Goal: Task Accomplishment & Management: Use online tool/utility

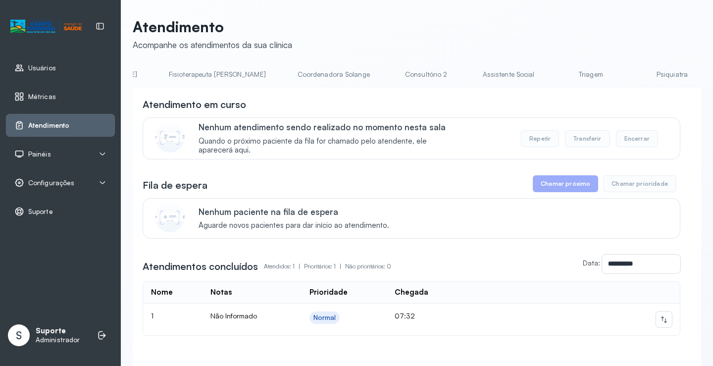
scroll to position [0, 604]
click at [536, 79] on link "Triagem" at bounding box center [570, 74] width 69 height 16
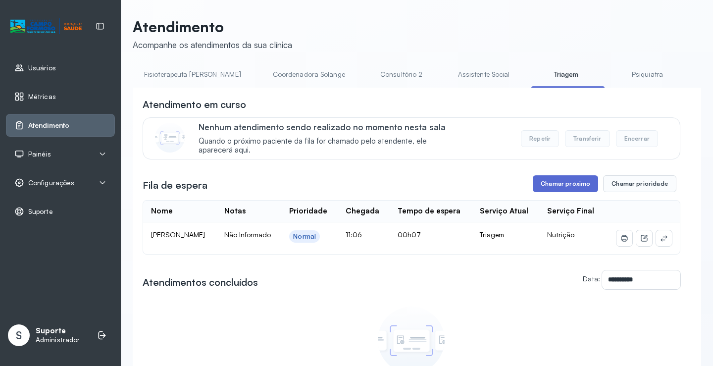
click at [577, 190] on button "Chamar próximo" at bounding box center [565, 183] width 65 height 17
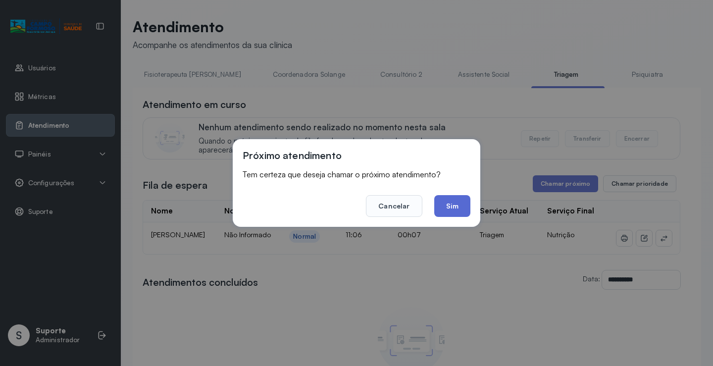
click at [457, 206] on button "Sim" at bounding box center [452, 206] width 36 height 22
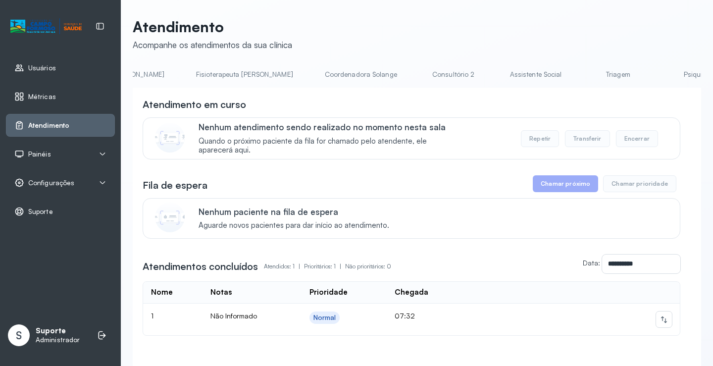
scroll to position [0, 561]
click at [579, 75] on link "Triagem" at bounding box center [613, 74] width 69 height 16
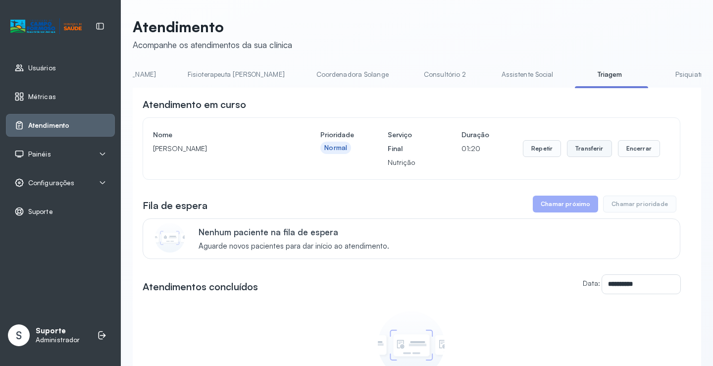
click at [590, 148] on button "Transferir" at bounding box center [589, 148] width 45 height 17
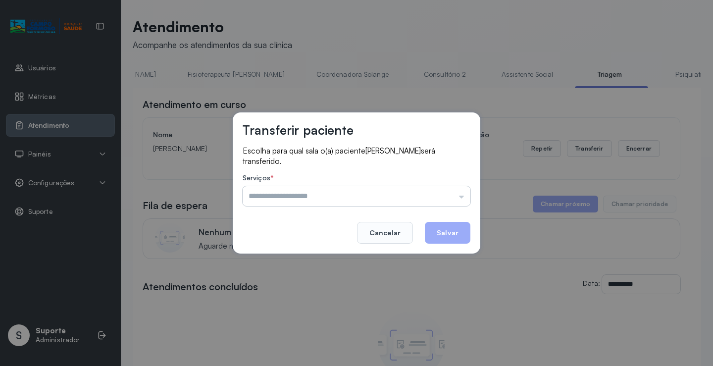
click at [461, 198] on input "text" at bounding box center [357, 196] width 228 height 20
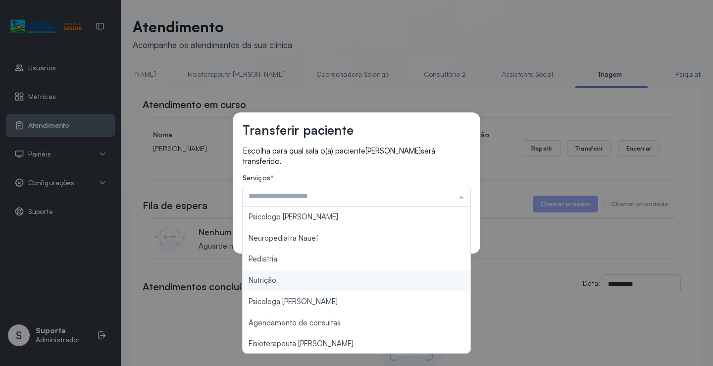
type input "********"
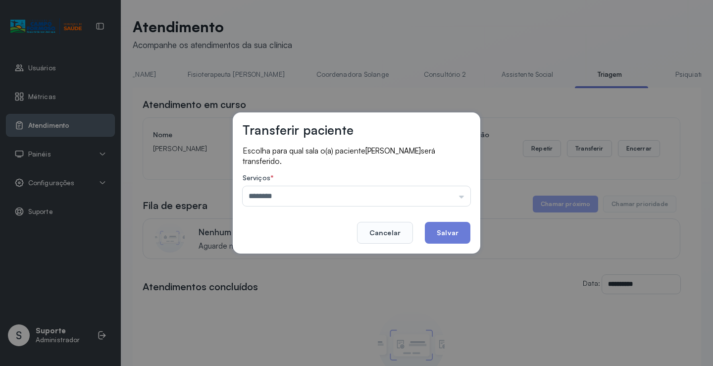
drag, startPoint x: 301, startPoint y: 280, endPoint x: 386, endPoint y: 247, distance: 91.4
click at [312, 277] on div "Transferir paciente Escolha para qual sala o(a) paciente [PERSON_NAME] será tra…" at bounding box center [356, 183] width 713 height 366
click at [440, 230] on button "Salvar" at bounding box center [448, 233] width 46 height 22
